Goal: Transaction & Acquisition: Purchase product/service

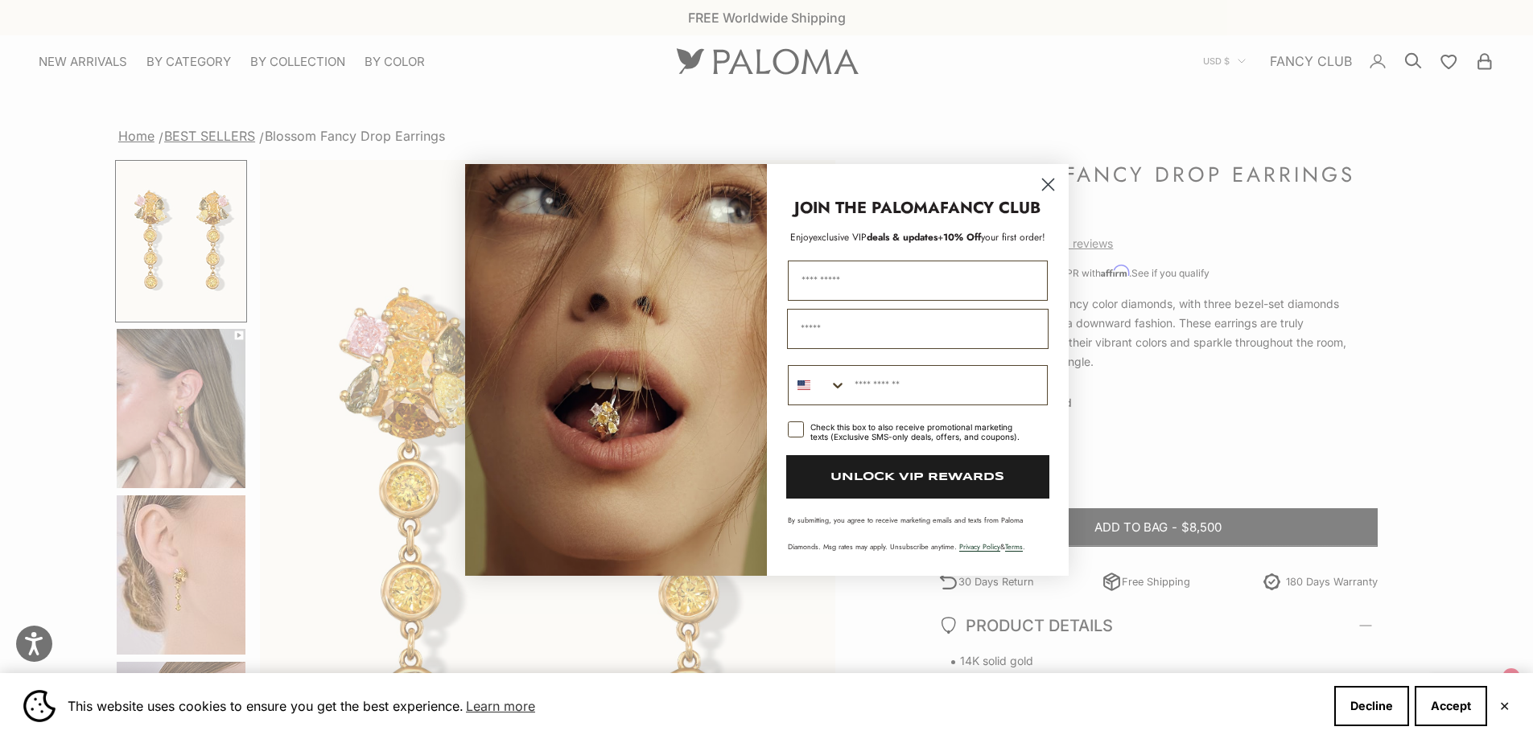
click at [1051, 183] on circle "Close dialog" at bounding box center [1047, 184] width 27 height 27
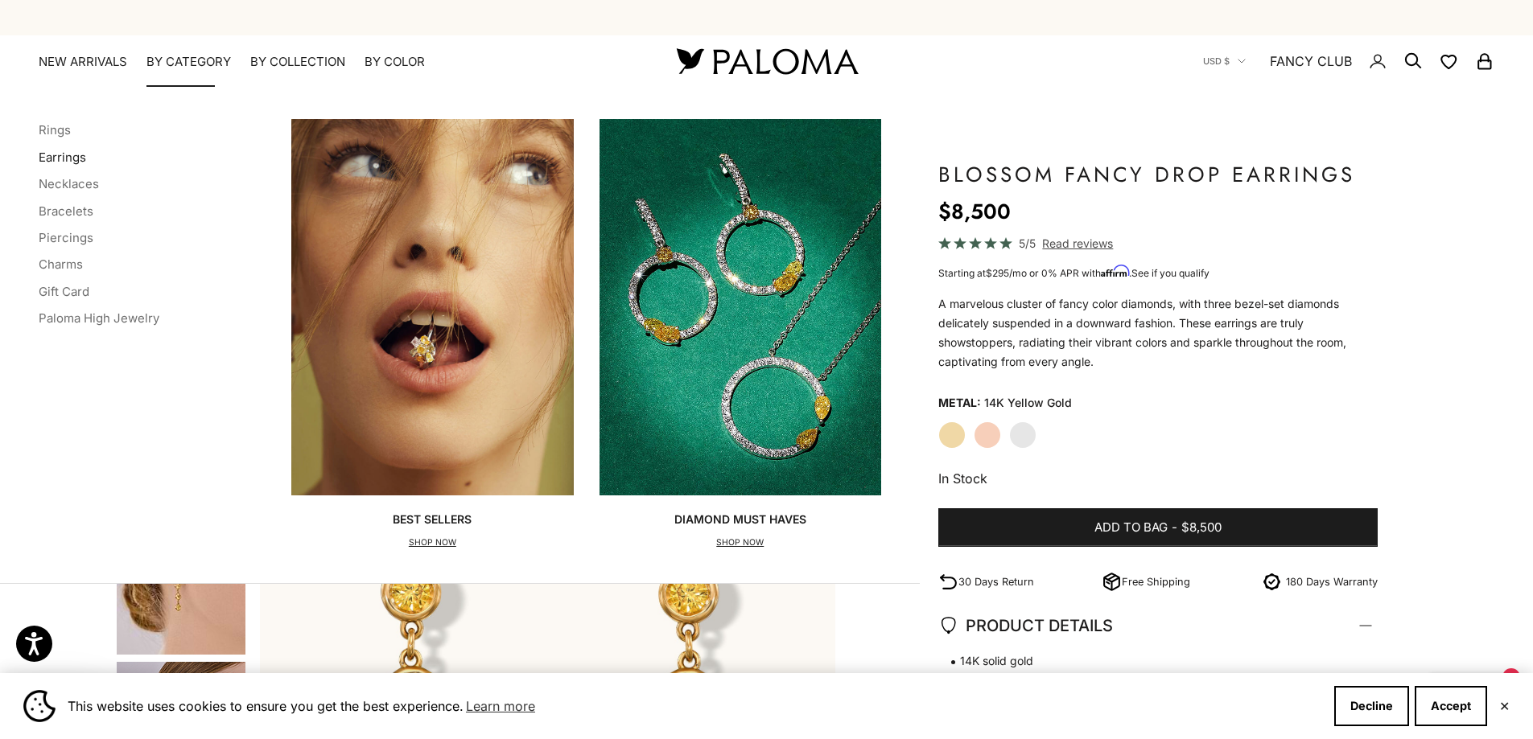
click at [55, 154] on link "Earrings" at bounding box center [62, 157] width 47 height 15
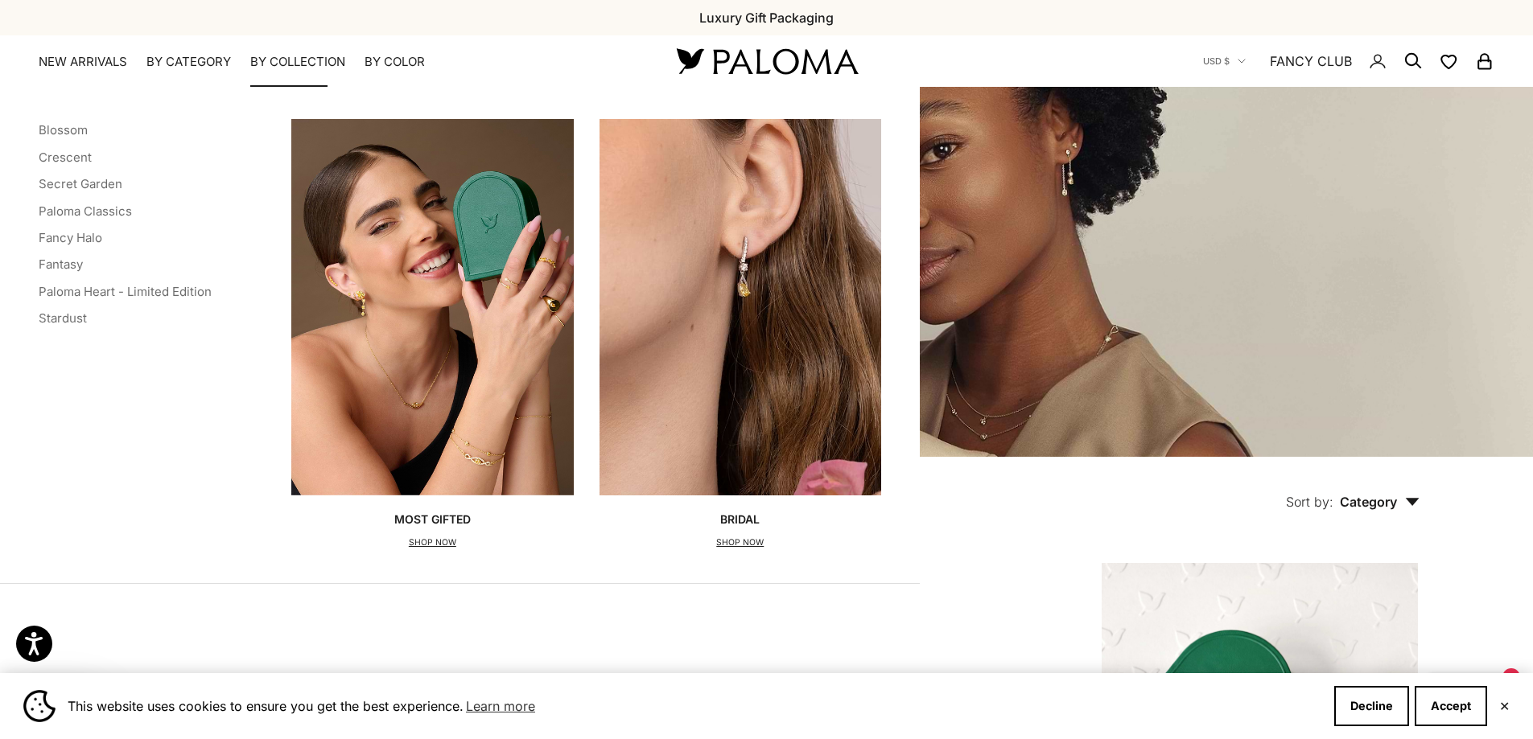
click at [428, 544] on p "SHOP NOW" at bounding box center [432, 543] width 76 height 16
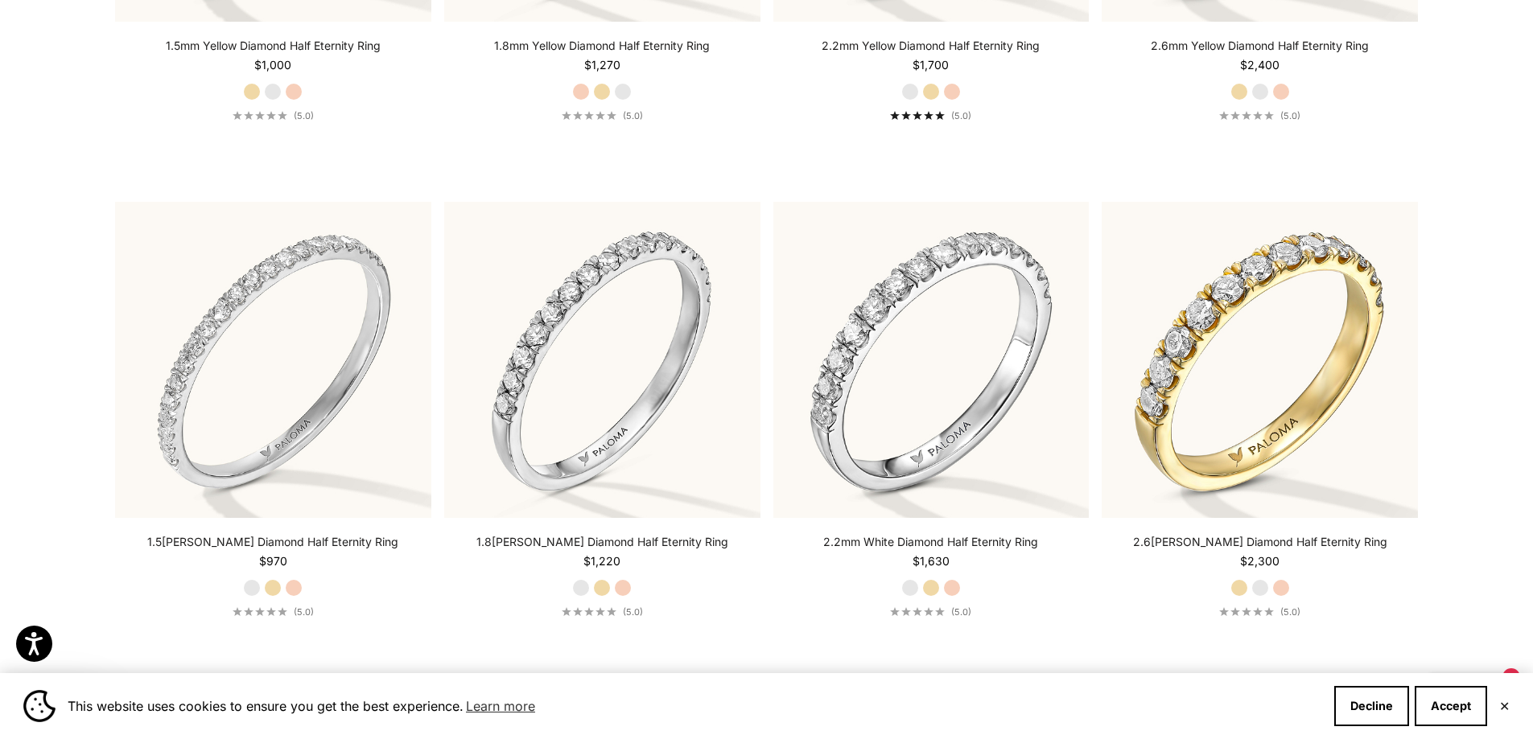
scroll to position [5149, 0]
